Goal: Information Seeking & Learning: Find contact information

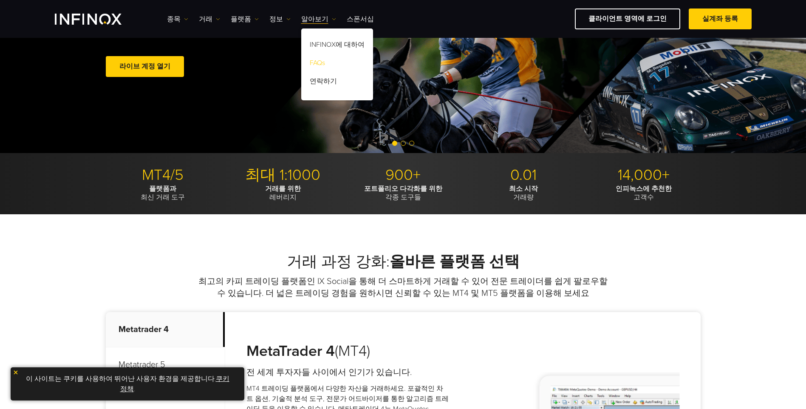
click at [325, 75] on ul "INFINOX에 대하여 FAQs 연락하기" at bounding box center [337, 64] width 72 height 55
click at [318, 65] on link "FAQs" at bounding box center [337, 64] width 72 height 18
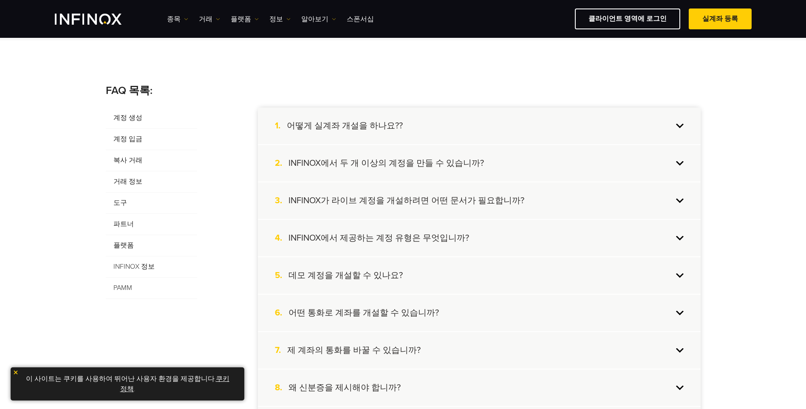
scroll to position [170, 0]
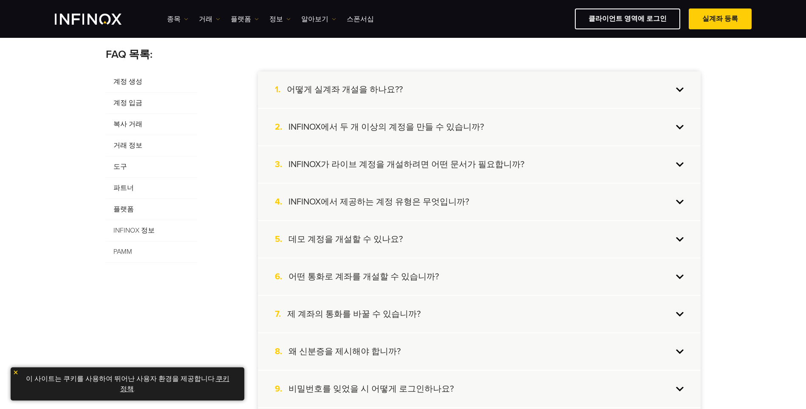
click at [413, 274] on h4 "어떤 통화로 계좌를 개설할 수 있습니까?" at bounding box center [363, 276] width 150 height 11
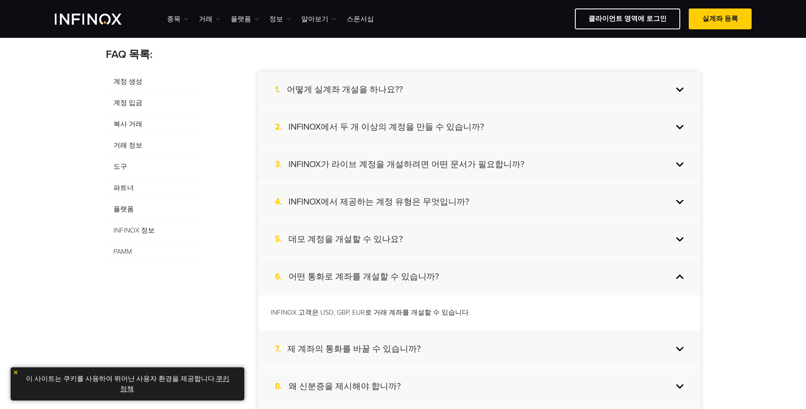
scroll to position [0, 0]
click at [412, 346] on h4 "제 계좌의 통화를 바꿀 수 있습니까?" at bounding box center [353, 348] width 133 height 11
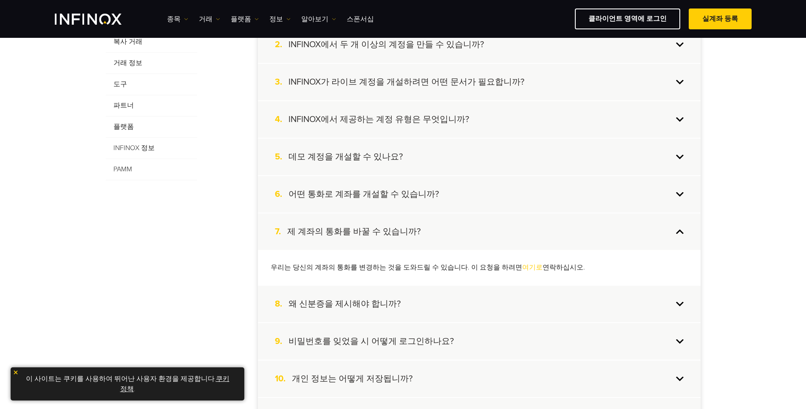
scroll to position [255, 0]
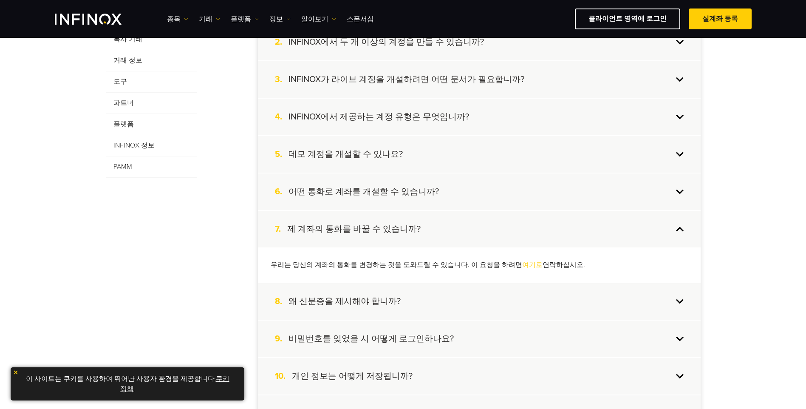
click at [418, 304] on div "8. 왜 신분증을 제시해야 합니까?" at bounding box center [479, 301] width 443 height 37
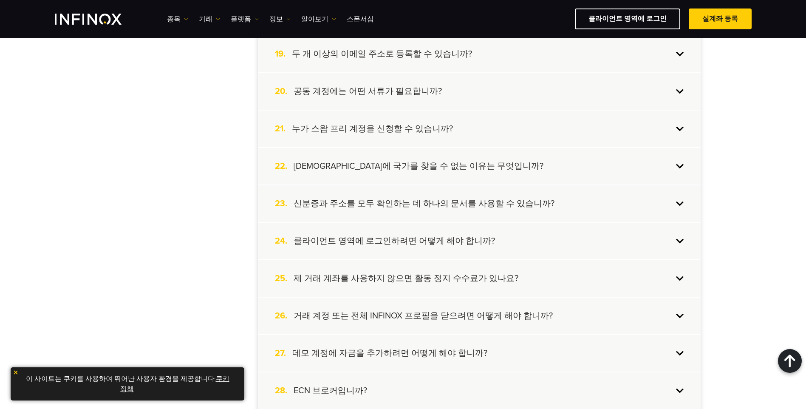
scroll to position [935, 0]
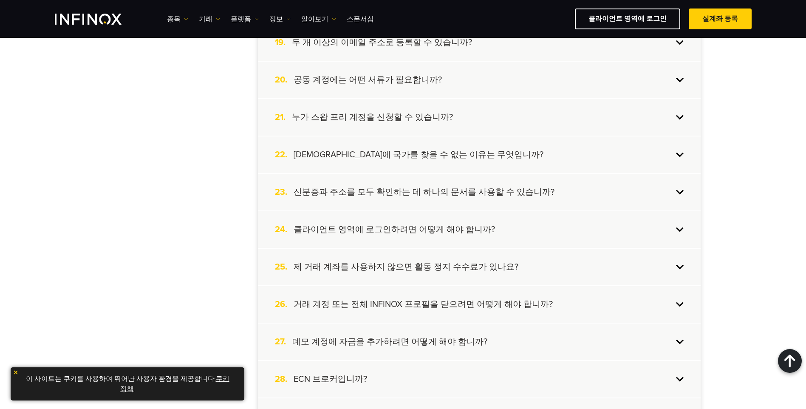
click at [448, 270] on h4 "제 거래 계좌를 사용하지 않으면 활동 정지 수수료가 있나요?" at bounding box center [406, 266] width 225 height 11
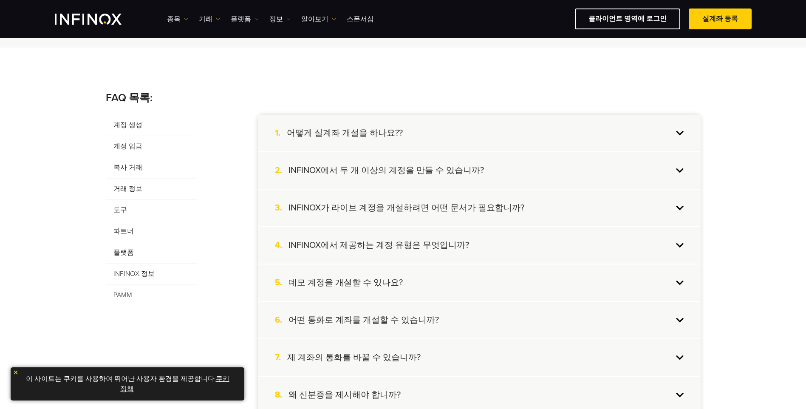
scroll to position [0, 0]
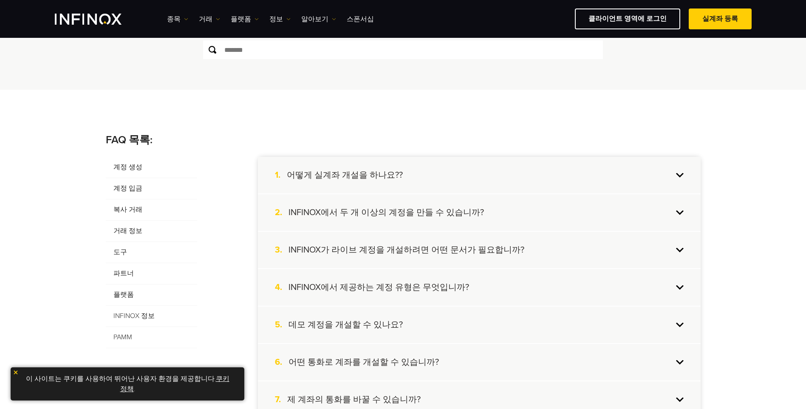
click at [129, 272] on span "파트너" at bounding box center [151, 273] width 91 height 21
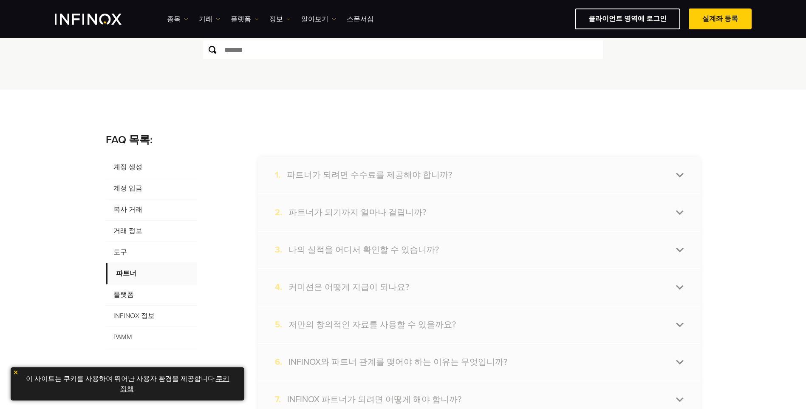
click at [128, 231] on span "거래 정보" at bounding box center [151, 230] width 91 height 21
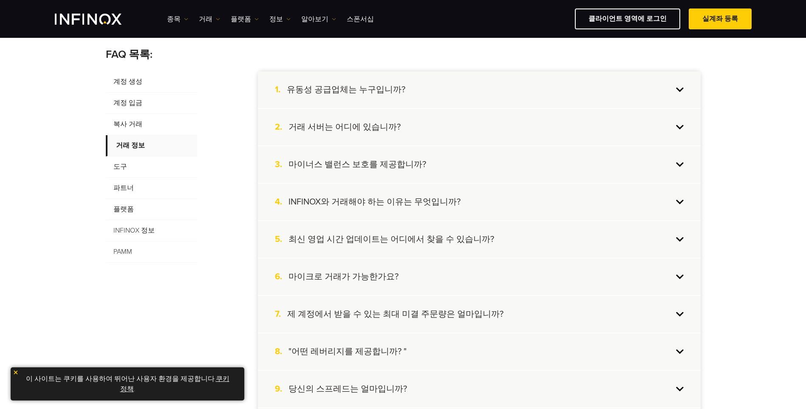
click at [410, 205] on h4 "INFINOX와 거래해야 하는 이유는 무엇입니까?" at bounding box center [374, 201] width 172 height 11
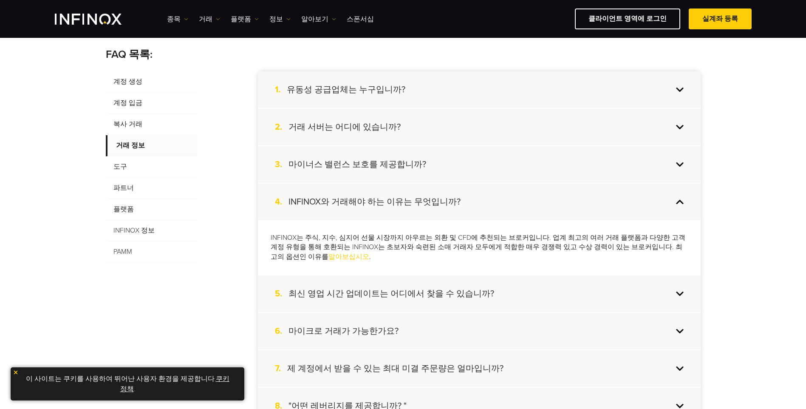
click at [123, 82] on span "계정 생성" at bounding box center [151, 81] width 91 height 21
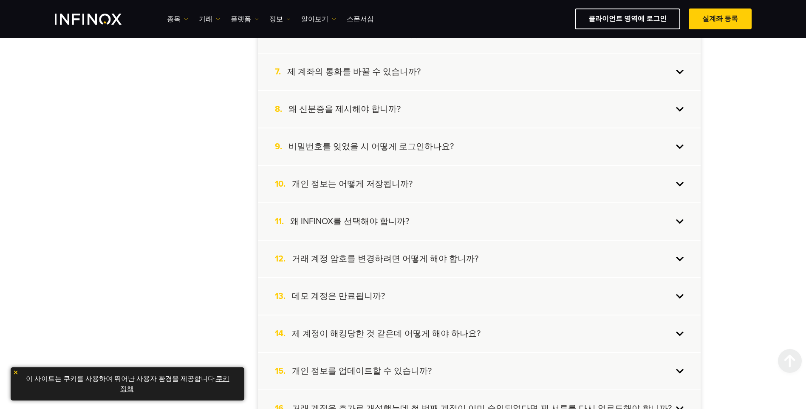
scroll to position [425, 0]
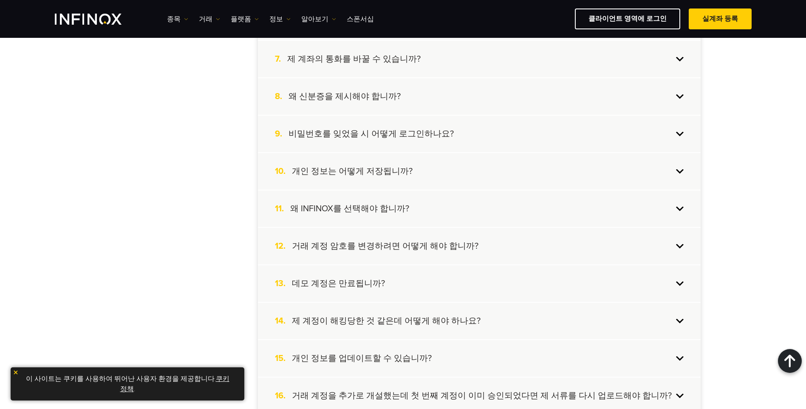
click at [403, 140] on div "9. 비밀번호를 잊었을 시 어떻게 로그인하나요?" at bounding box center [479, 134] width 443 height 37
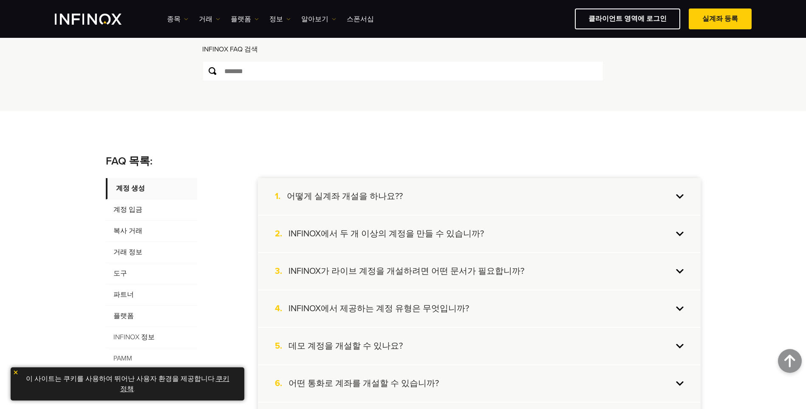
scroll to position [0, 0]
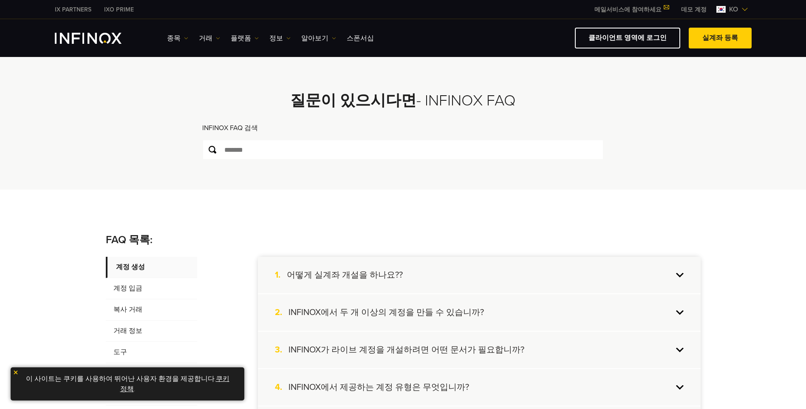
click at [276, 138] on div "INFINOX FAQ 검색" at bounding box center [402, 131] width 401 height 17
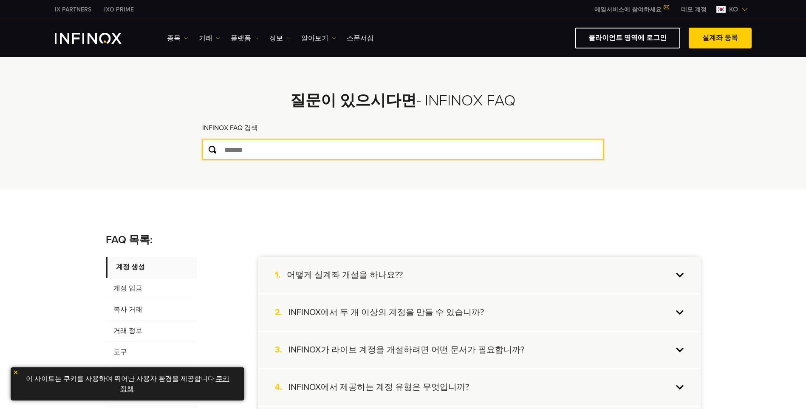
click at [274, 141] on input "text" at bounding box center [402, 149] width 401 height 20
type input "*"
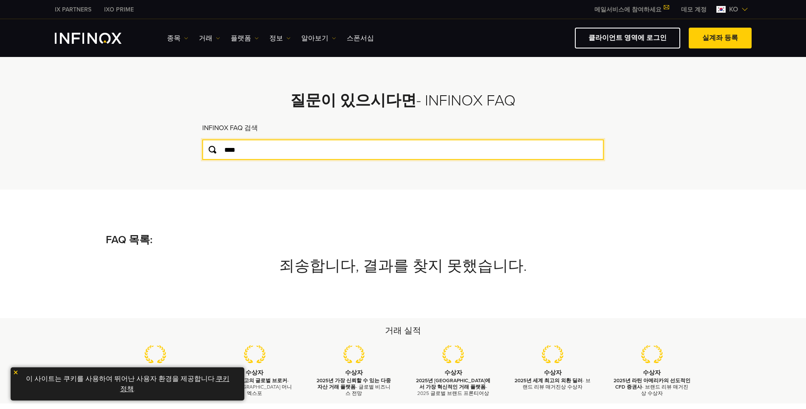
click at [299, 142] on input "****" at bounding box center [402, 149] width 401 height 20
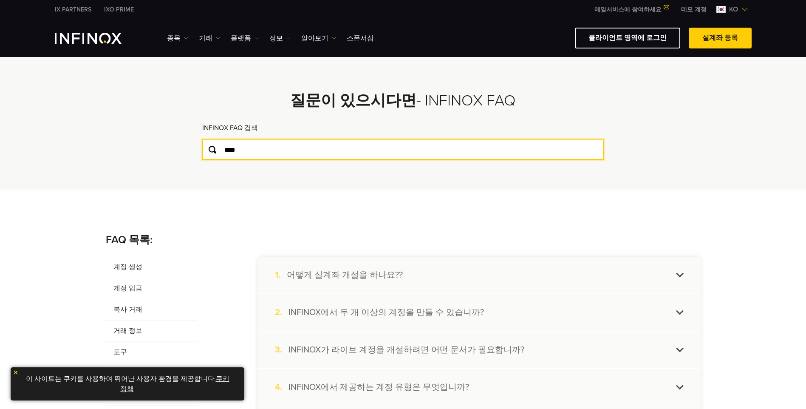
drag, startPoint x: 299, startPoint y: 148, endPoint x: 0, endPoint y: 133, distance: 299.5
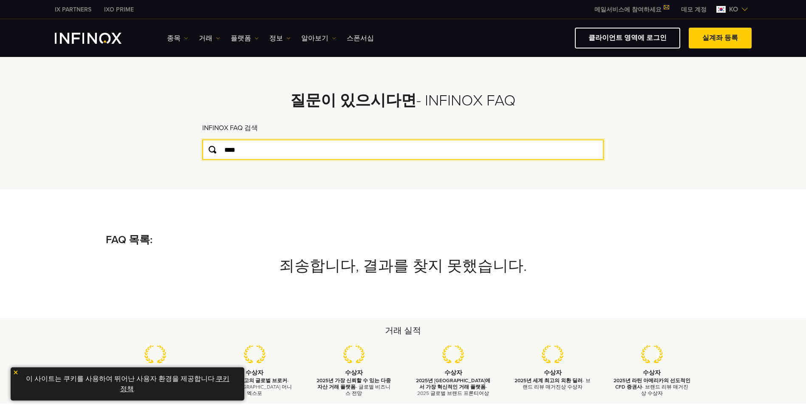
type input "*"
click at [230, 149] on input "***" at bounding box center [402, 149] width 401 height 20
click at [0, 150] on html "IX PARTNERS IXO PRIME 메일서비스에 참여하세요 IX Daily와 투자 기회를 놓치지마세요! 지금 참여하세요! 조건 및 약관" at bounding box center [403, 342] width 806 height 684
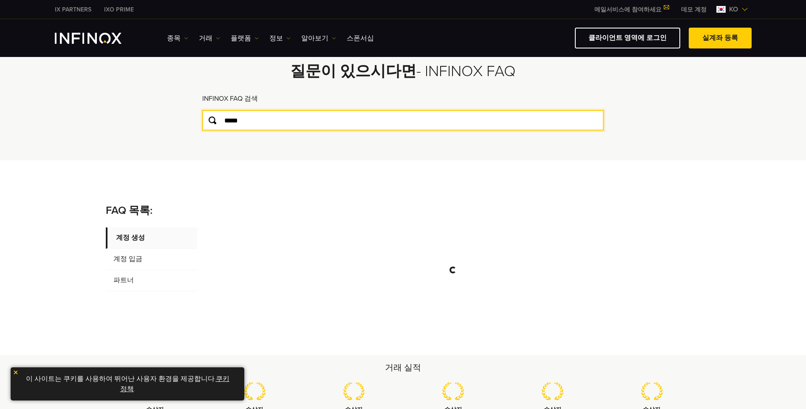
scroll to position [42, 0]
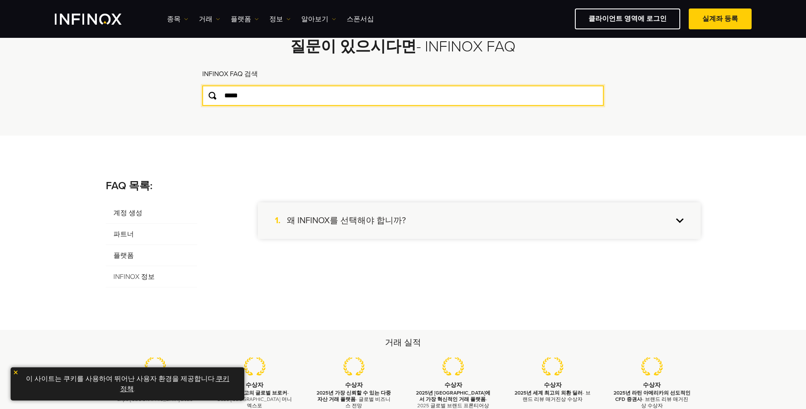
type input "*****"
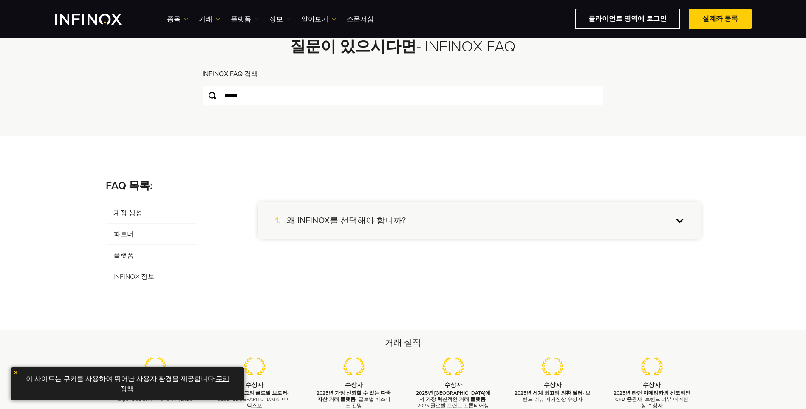
click at [371, 228] on div "1. 왜 INFINOX를 선택해야 합니까?" at bounding box center [479, 220] width 443 height 37
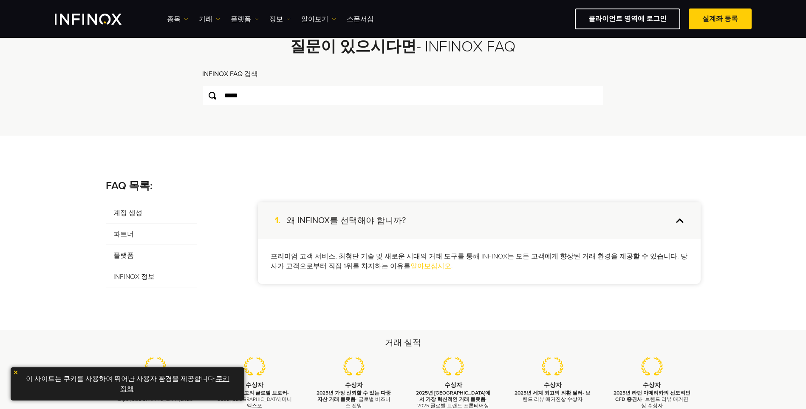
click at [144, 275] on span "INFINOX 정보" at bounding box center [151, 276] width 91 height 21
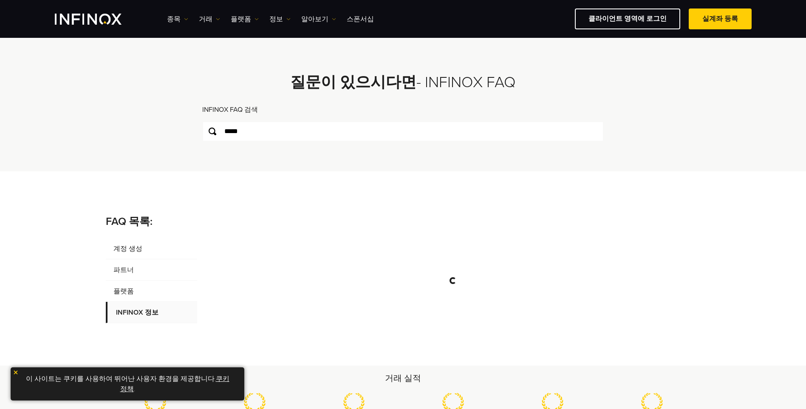
scroll to position [0, 0]
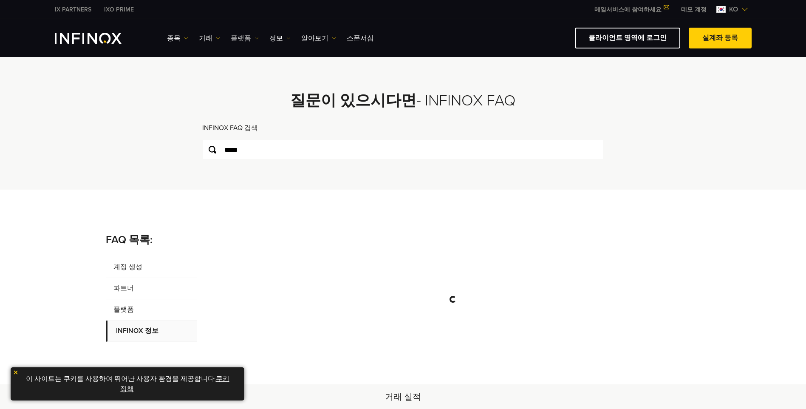
click at [246, 37] on link "플랫폼" at bounding box center [245, 38] width 28 height 10
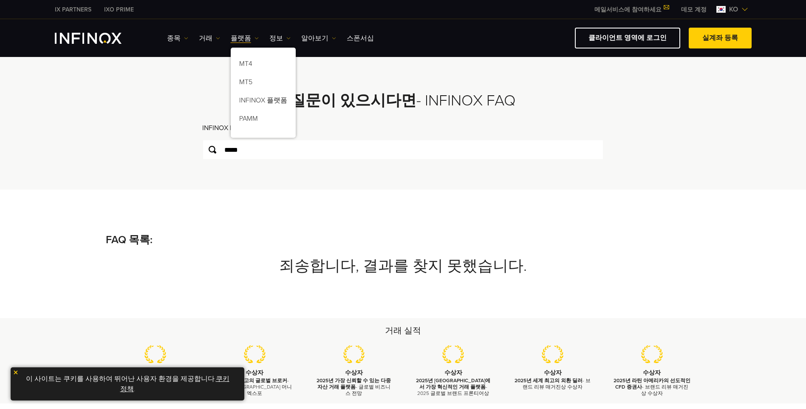
click at [300, 38] on ul "종목 종목 상품 정보 거래 계정 데모" at bounding box center [270, 38] width 207 height 10
drag, startPoint x: 300, startPoint y: 38, endPoint x: 310, endPoint y: 39, distance: 10.7
click at [310, 39] on link "알아보기" at bounding box center [318, 38] width 35 height 10
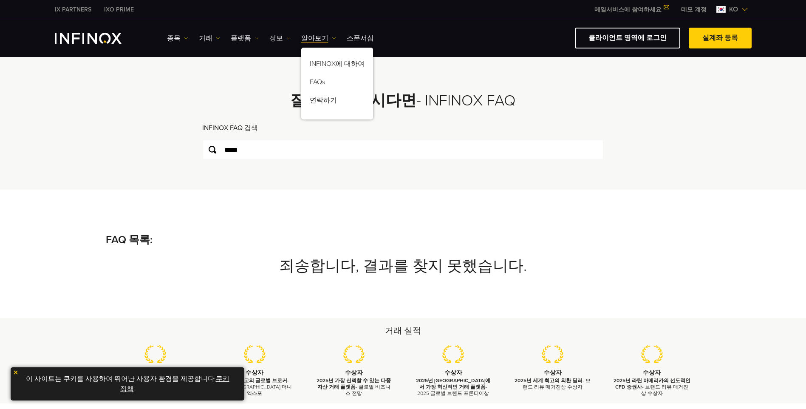
click at [269, 39] on link "정보" at bounding box center [279, 38] width 21 height 10
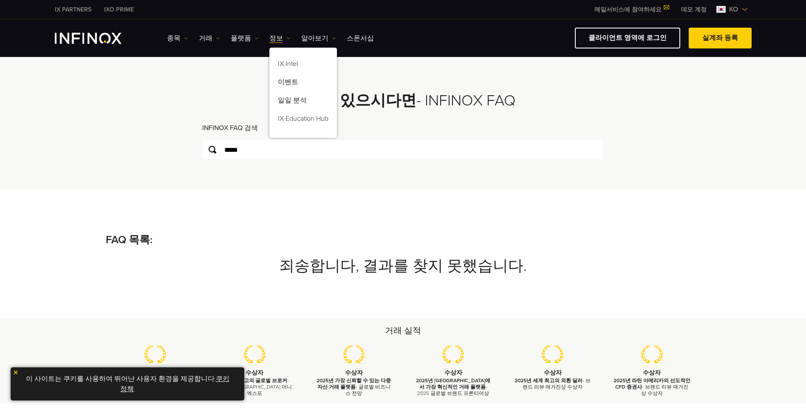
click at [170, 30] on div "종목 종목 상품 정보 거래 계정" at bounding box center [459, 38] width 585 height 21
click at [170, 32] on div "종목 종목 상품 정보 거래 계정" at bounding box center [459, 38] width 585 height 21
click at [173, 34] on link "종목" at bounding box center [177, 38] width 21 height 10
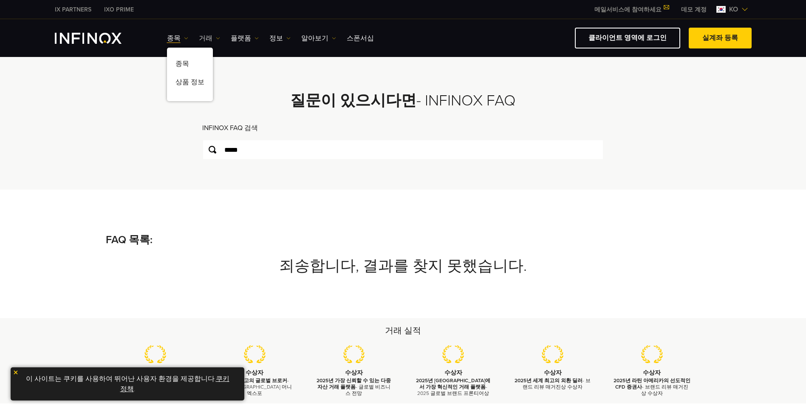
click at [211, 40] on link "거래" at bounding box center [209, 38] width 21 height 10
drag, startPoint x: 229, startPoint y: 42, endPoint x: 239, endPoint y: 42, distance: 9.8
click at [239, 42] on link "플랫폼" at bounding box center [245, 38] width 28 height 10
click at [276, 34] on link "정보" at bounding box center [279, 38] width 21 height 10
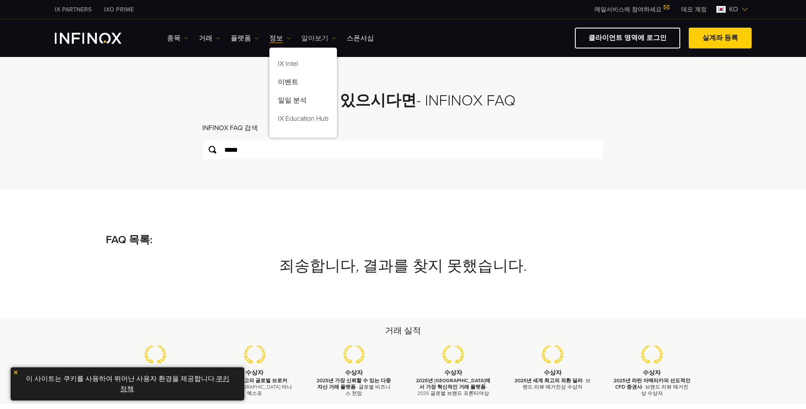
drag, startPoint x: 298, startPoint y: 36, endPoint x: 306, endPoint y: 38, distance: 8.2
click at [306, 38] on link "알아보기" at bounding box center [318, 38] width 35 height 10
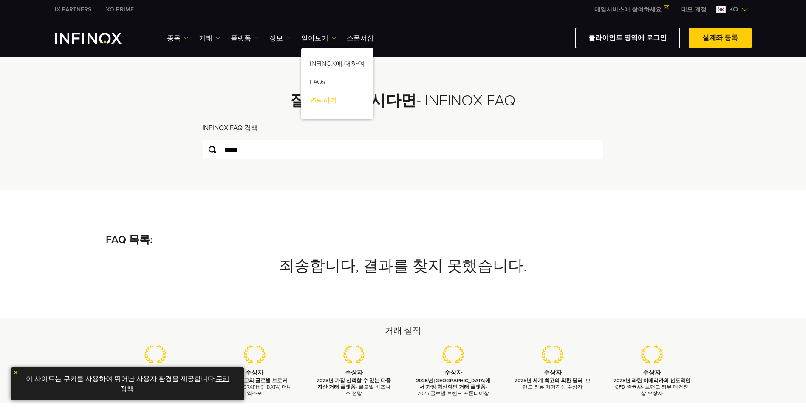
click at [328, 99] on link "연락하기" at bounding box center [337, 102] width 72 height 18
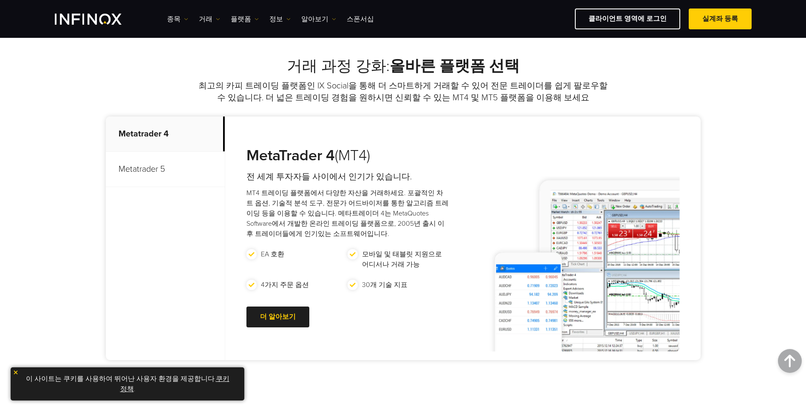
scroll to position [509, 0]
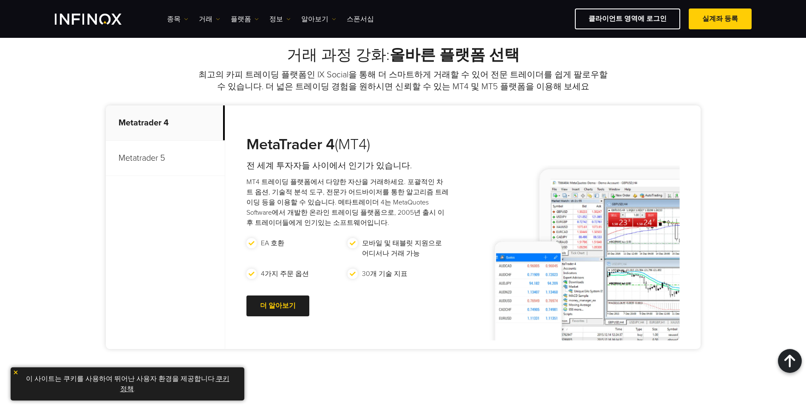
click at [179, 167] on p "Metatrader 5" at bounding box center [165, 158] width 119 height 35
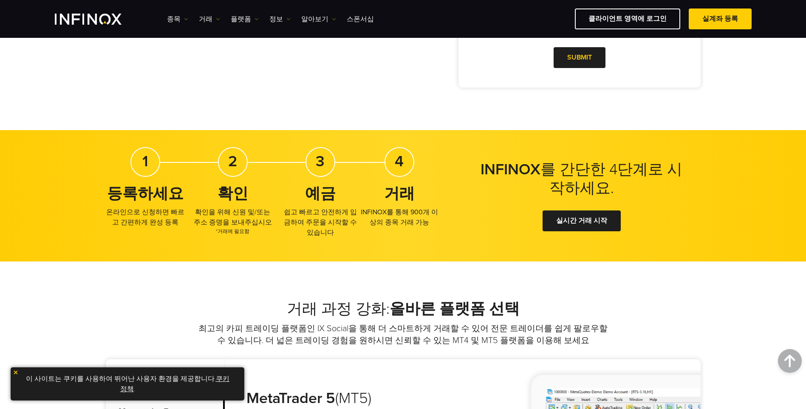
scroll to position [0, 0]
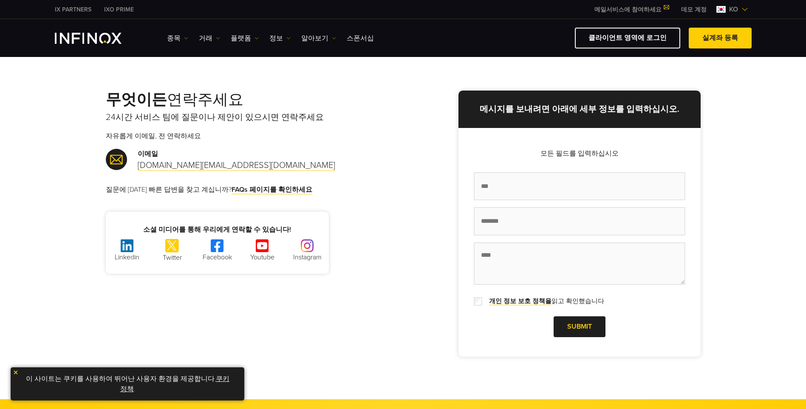
click at [665, 8] on link "메일서비스에 참여하세요" at bounding box center [631, 9] width 87 height 7
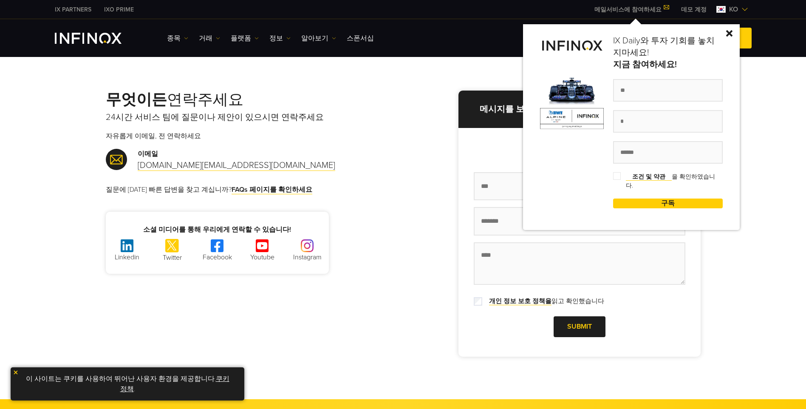
drag, startPoint x: 407, startPoint y: 167, endPoint x: 528, endPoint y: 176, distance: 120.6
click at [528, 176] on div "IX Daily와 투자 기회를 놓치지마세요! 지금 참여하세요! 조건 및 약관 을 확인하였습니다. 구독 성공!" at bounding box center [631, 127] width 217 height 206
click at [435, 168] on div "무엇이든 연락주세요 24시간 서비스 팀에 질문이나 제안이 있으시면 연락주세요 자유롭게 이메일, 전 연락하세요 이메일 [DOMAIN_NAME][…" at bounding box center [403, 223] width 612 height 266
